Goal: Task Accomplishment & Management: Use online tool/utility

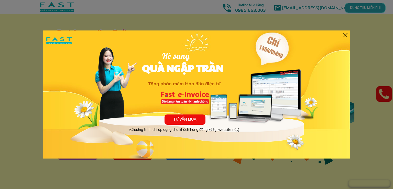
click at [347, 34] on div at bounding box center [345, 35] width 4 height 4
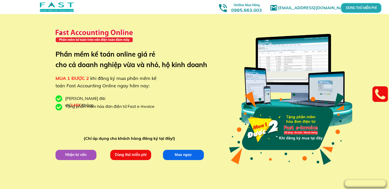
click at [127, 156] on p "Dùng thử miễn phí" at bounding box center [130, 154] width 41 height 10
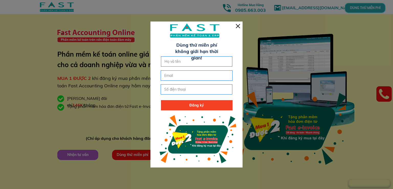
click at [237, 25] on div at bounding box center [238, 26] width 4 height 4
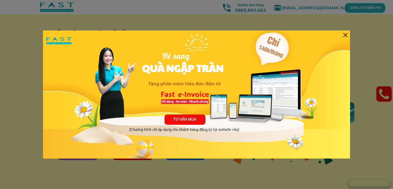
click at [248, 107] on div at bounding box center [188, 112] width 265 height 91
click at [348, 34] on div "TƯ VẤN MUA (Chương trình chỉ áp dụng cho khách hàng đăng ký tại website này) Hè…" at bounding box center [196, 94] width 307 height 128
